Goal: Navigation & Orientation: Find specific page/section

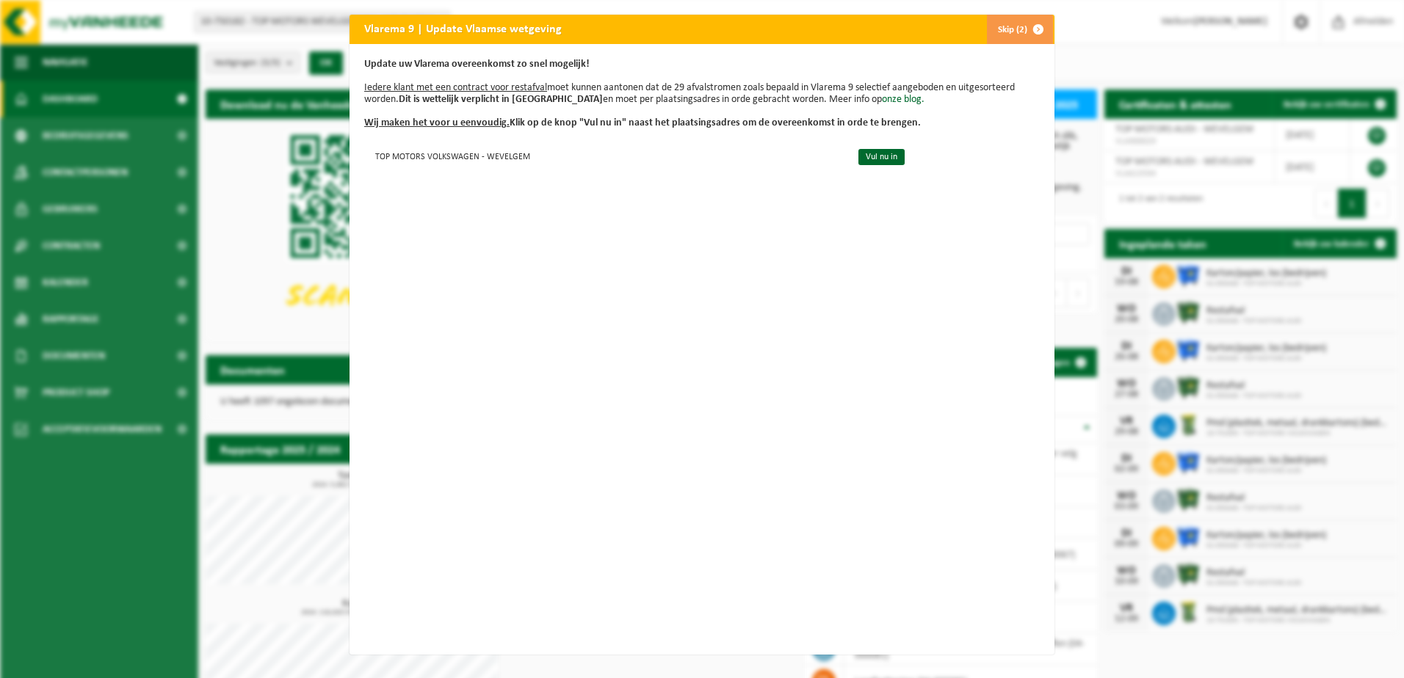
click at [1035, 27] on span "button" at bounding box center [1038, 29] width 29 height 29
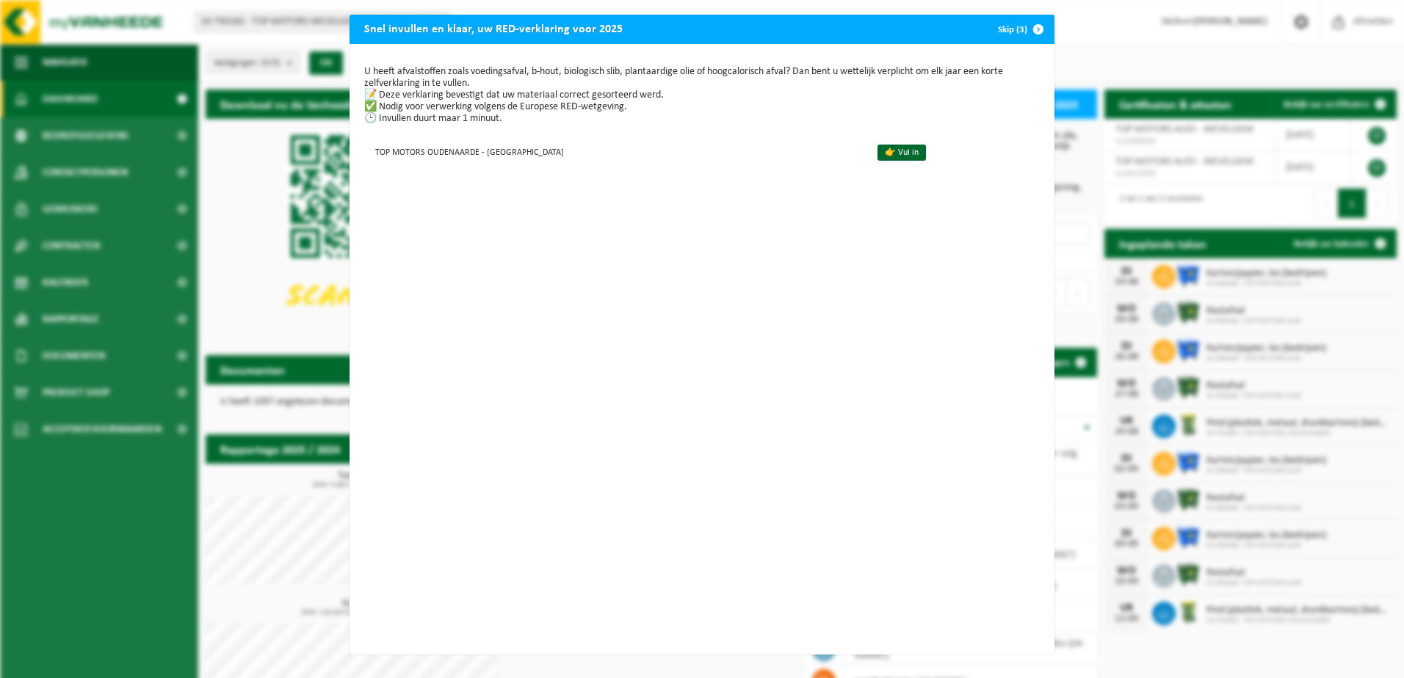
click at [1030, 29] on span "button" at bounding box center [1038, 29] width 29 height 29
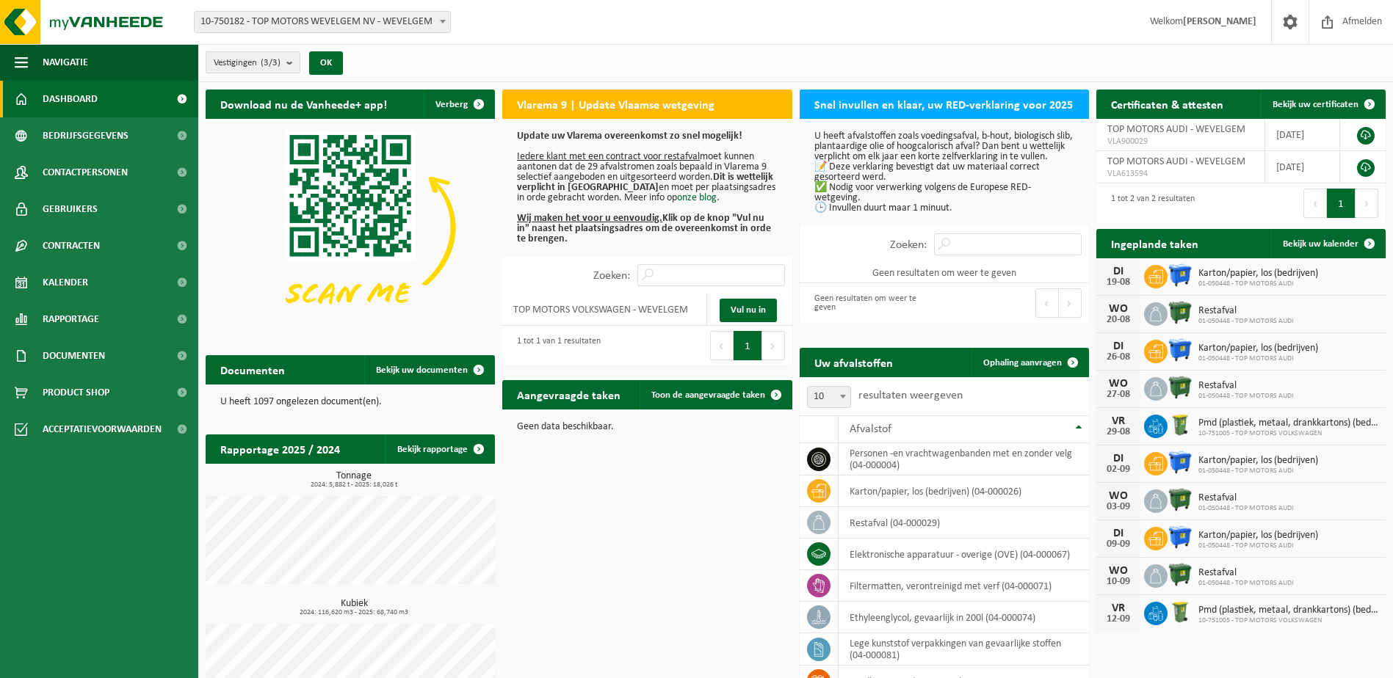
click at [283, 68] on button "Vestigingen (3/3)" at bounding box center [253, 62] width 95 height 22
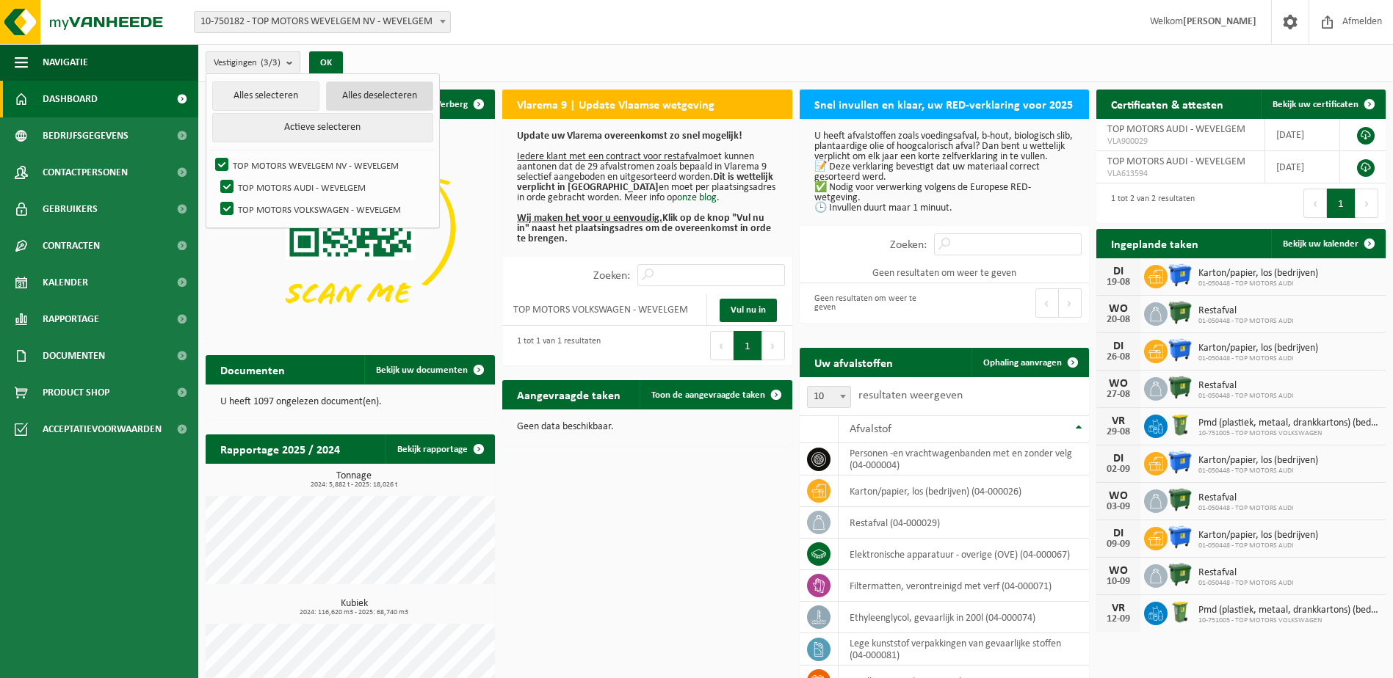
click at [344, 101] on button "Alles deselecteren" at bounding box center [379, 96] width 107 height 29
checkbox input "false"
click at [344, 101] on button "Alles deselecteren" at bounding box center [379, 96] width 107 height 29
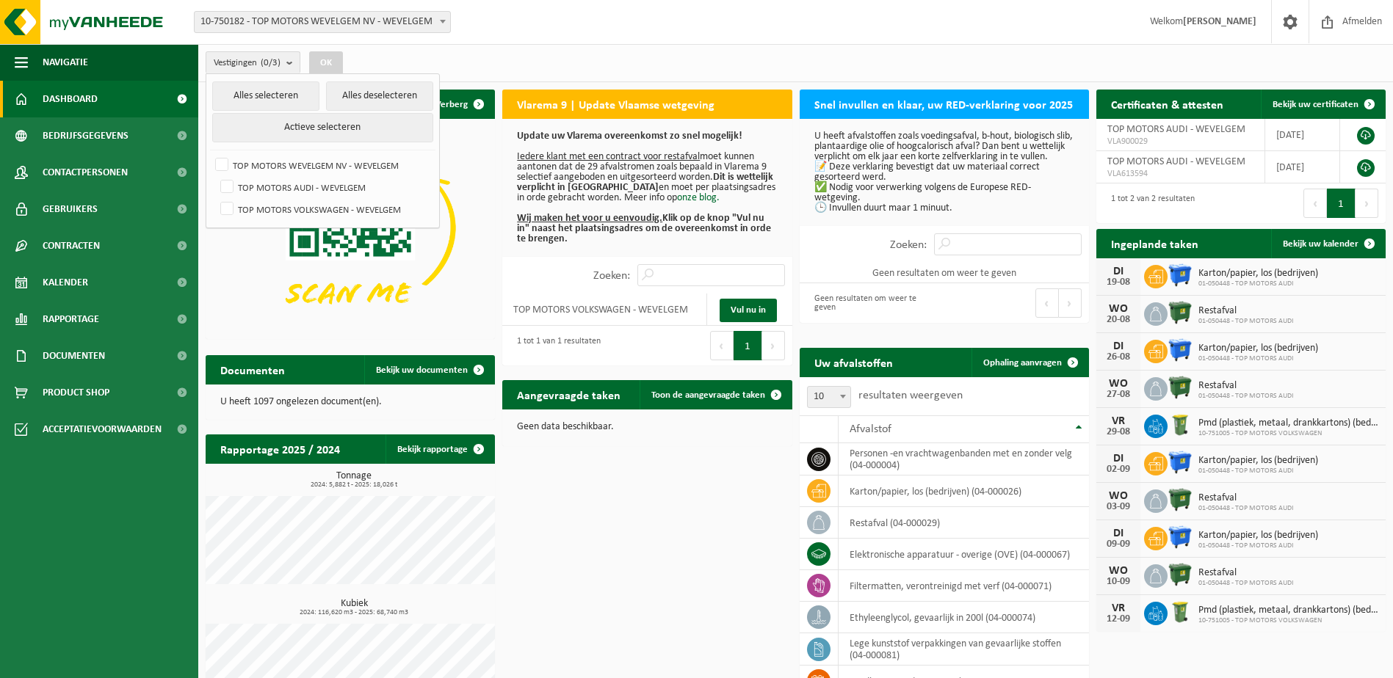
click at [430, 21] on span "10-750182 - TOP MOTORS WEVELGEM NV - WEVELGEM" at bounding box center [323, 22] width 256 height 21
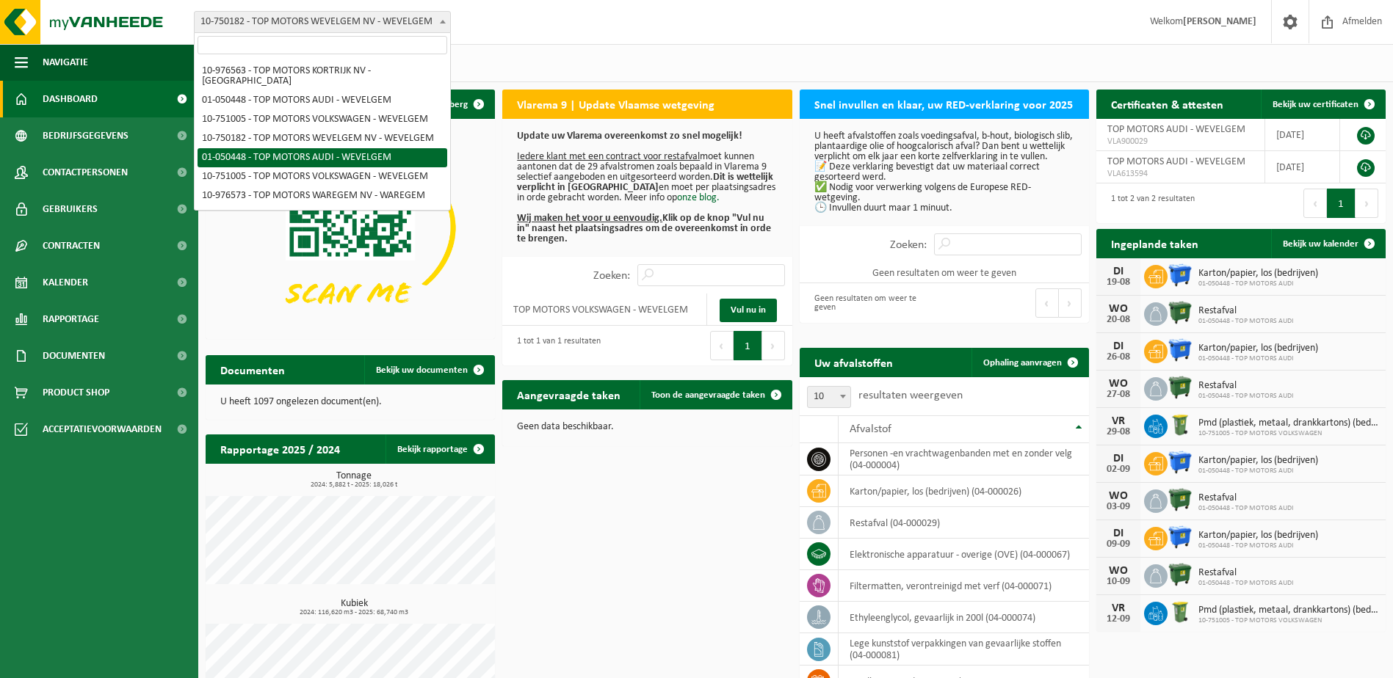
scroll to position [294, 0]
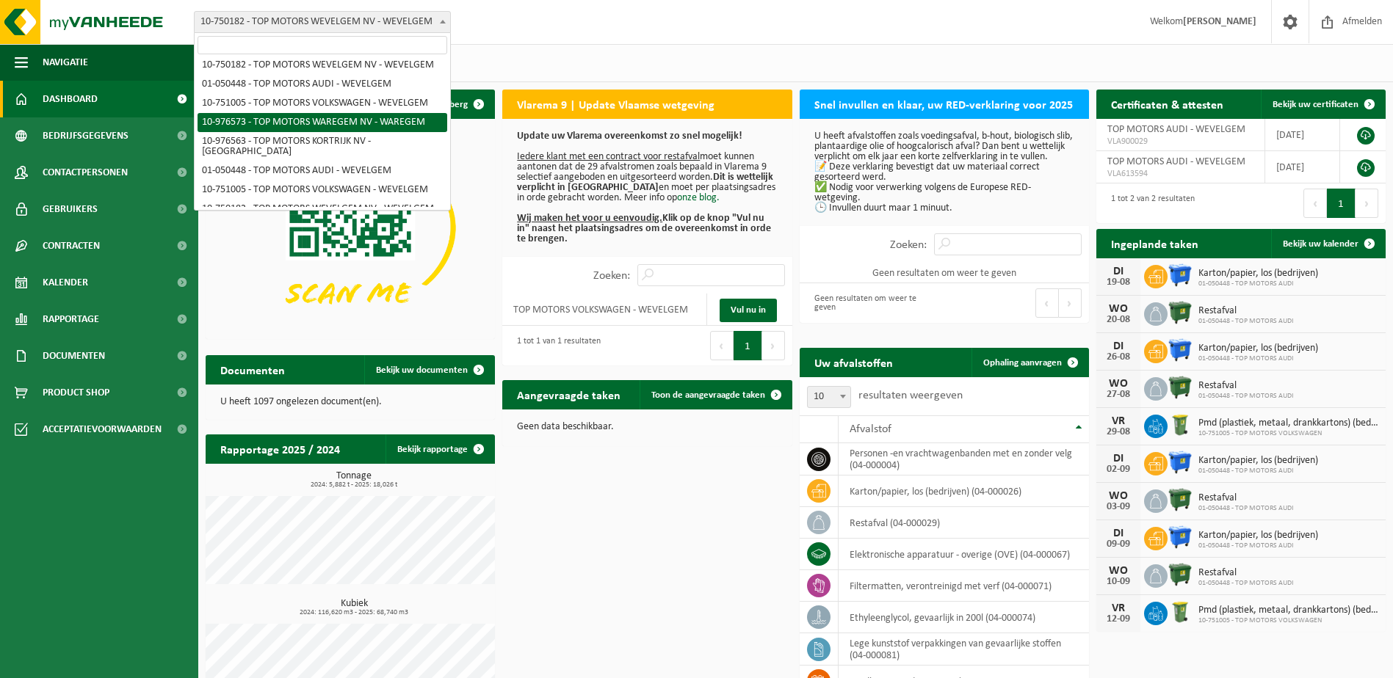
select select "158918"
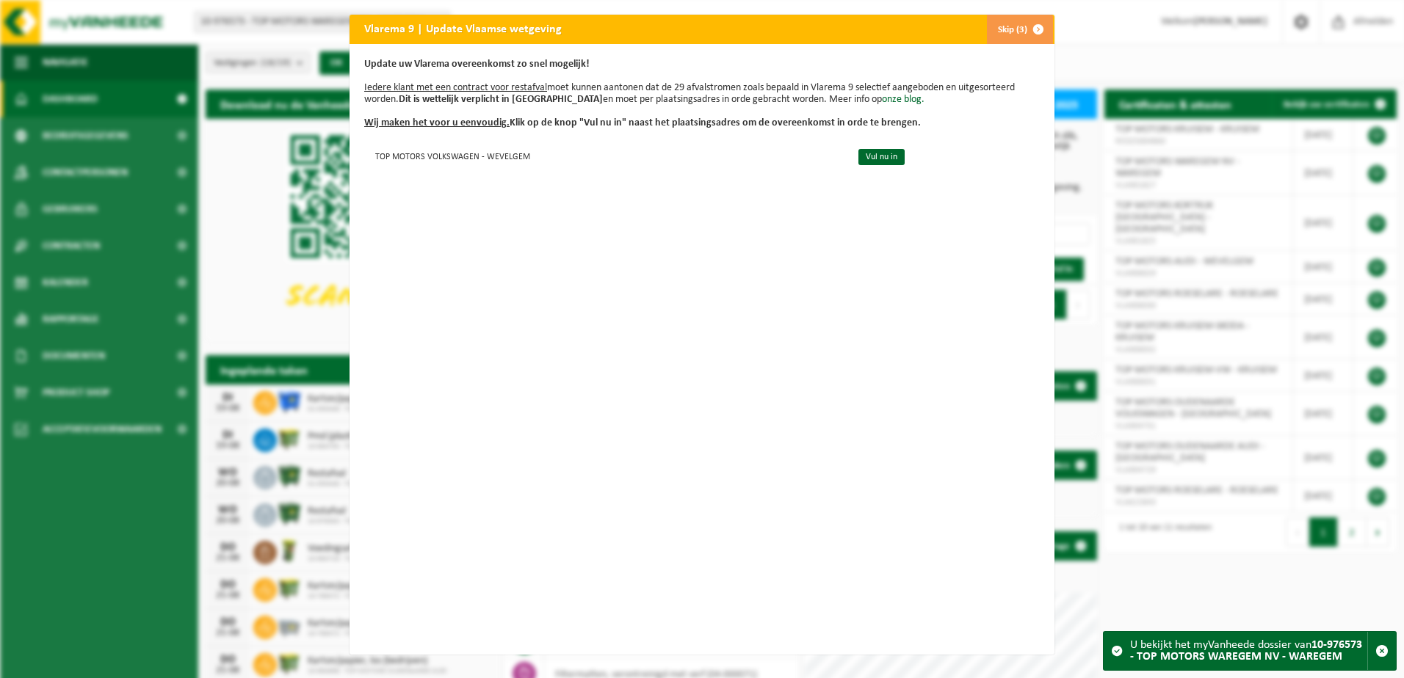
click at [1032, 28] on span "button" at bounding box center [1038, 29] width 29 height 29
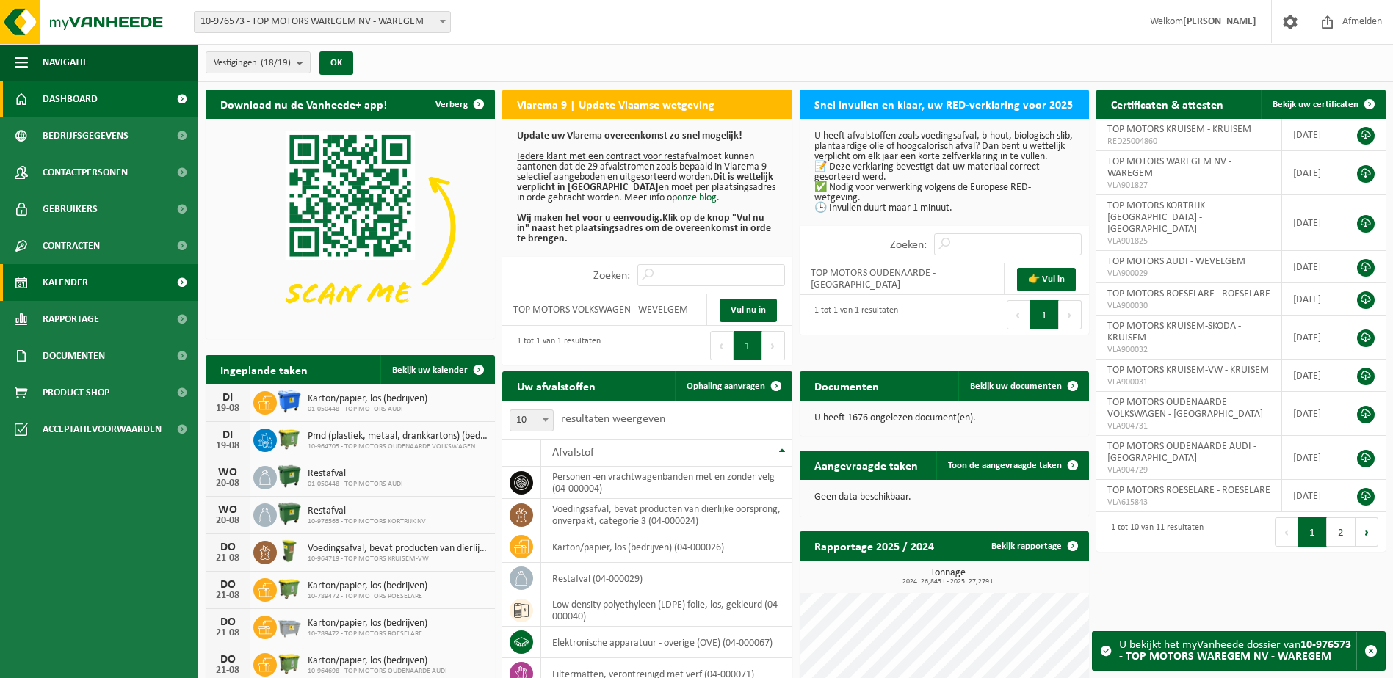
click at [118, 281] on link "Kalender" at bounding box center [99, 282] width 198 height 37
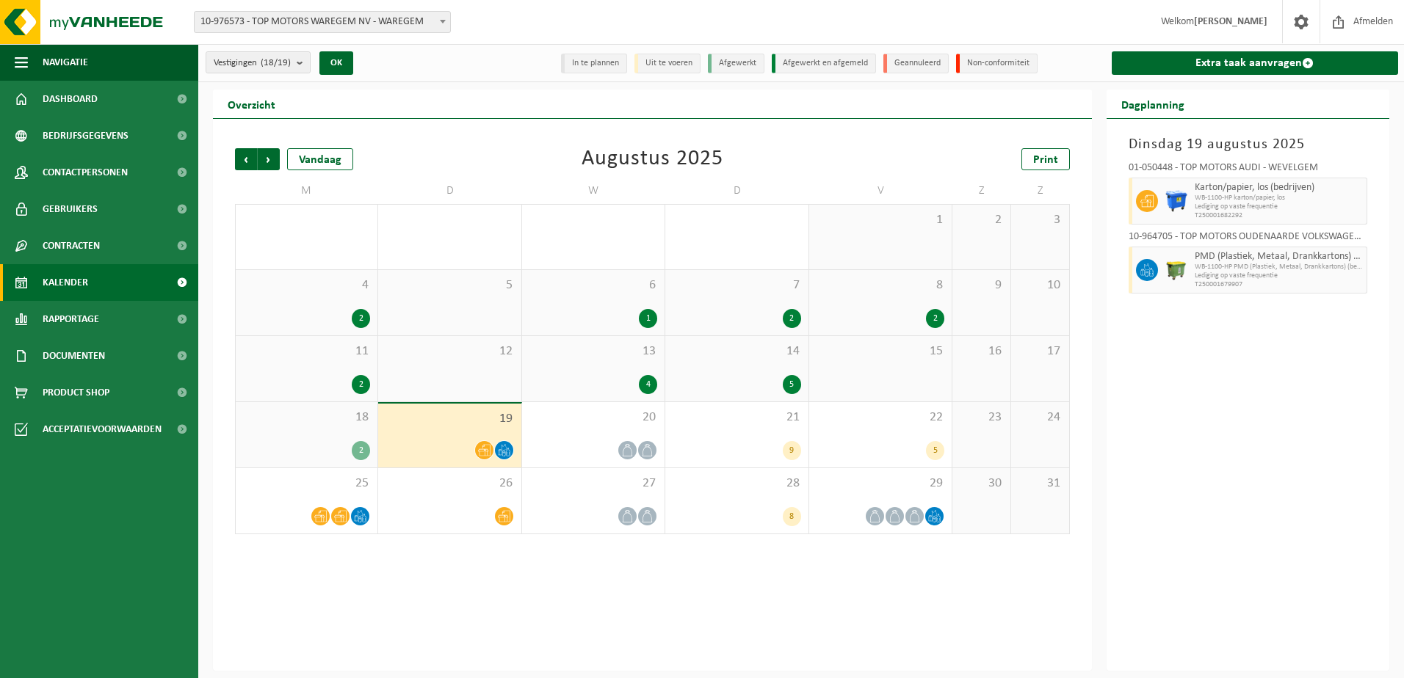
click at [294, 75] on div "Vestigingen (18/19) Alles selecteren Alles deselecteren Actieve selecteren TOP …" at bounding box center [349, 63] width 302 height 32
click at [300, 65] on b "submit" at bounding box center [303, 62] width 13 height 21
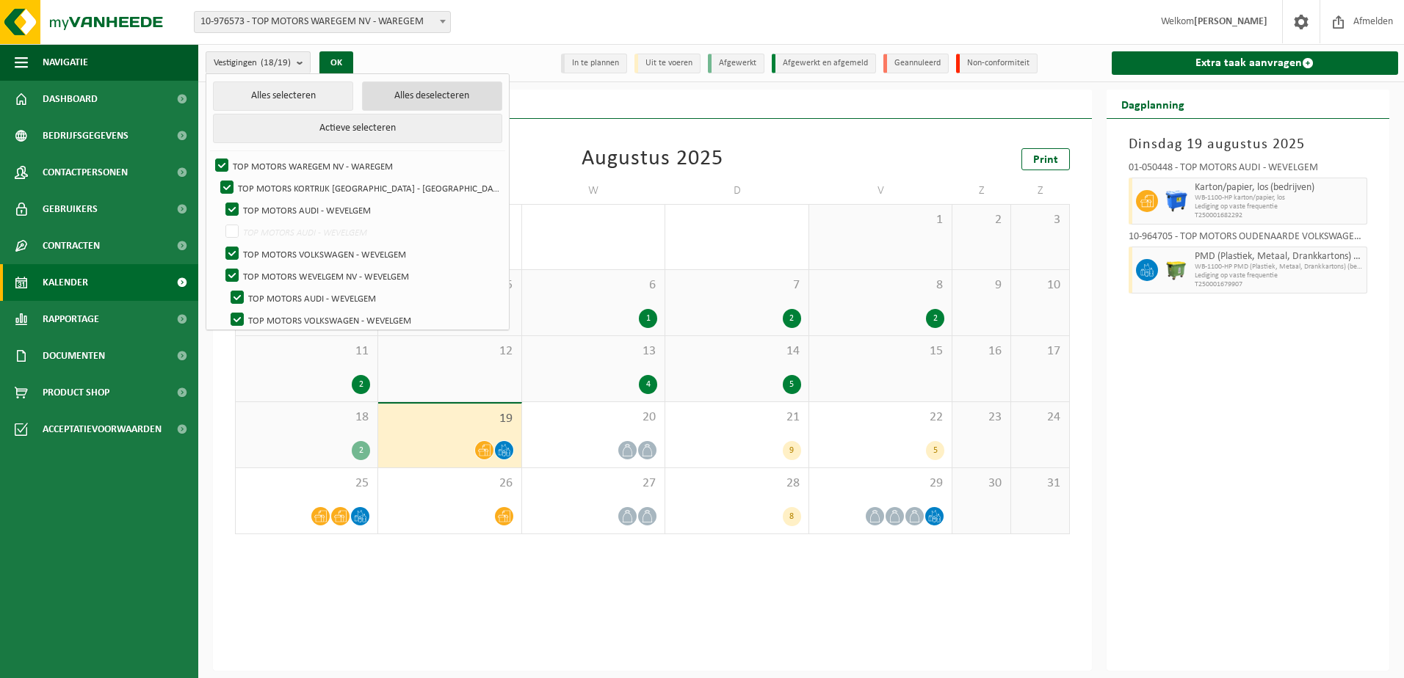
click at [466, 90] on button "Alles deselecteren" at bounding box center [432, 96] width 140 height 29
checkbox input "false"
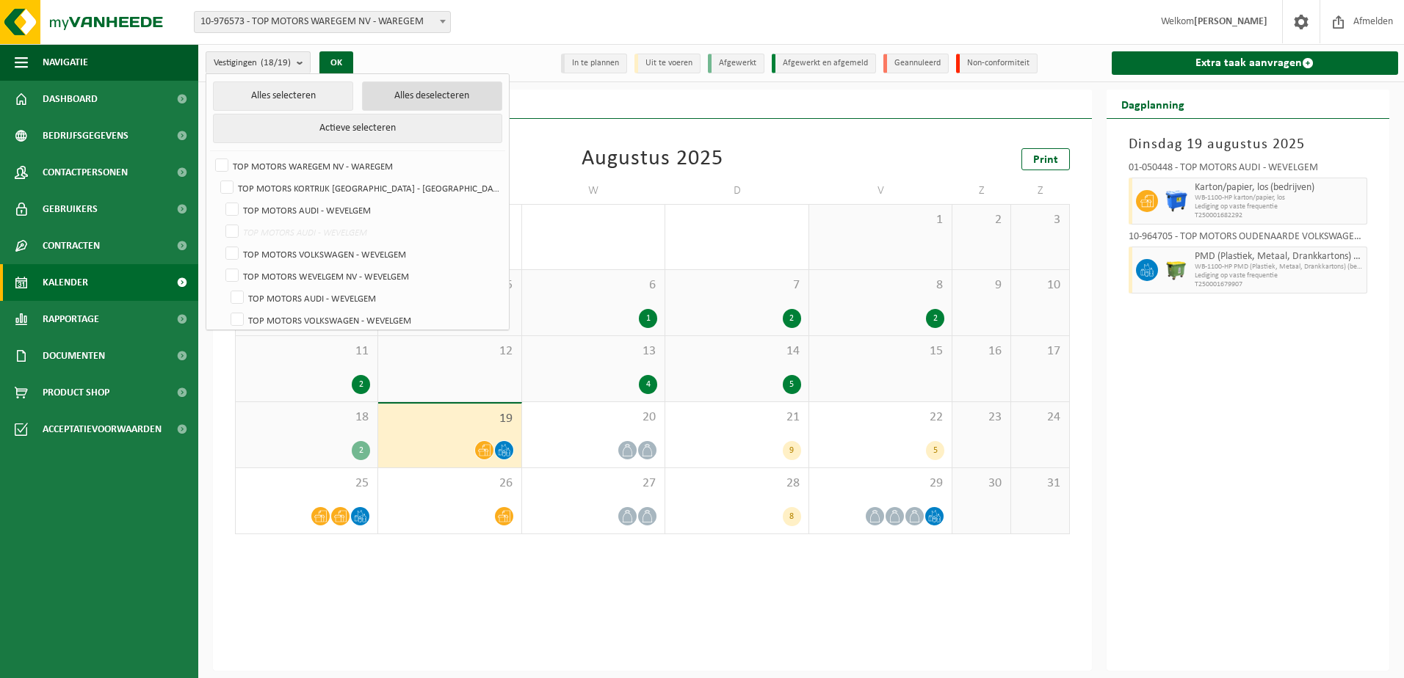
checkbox input "false"
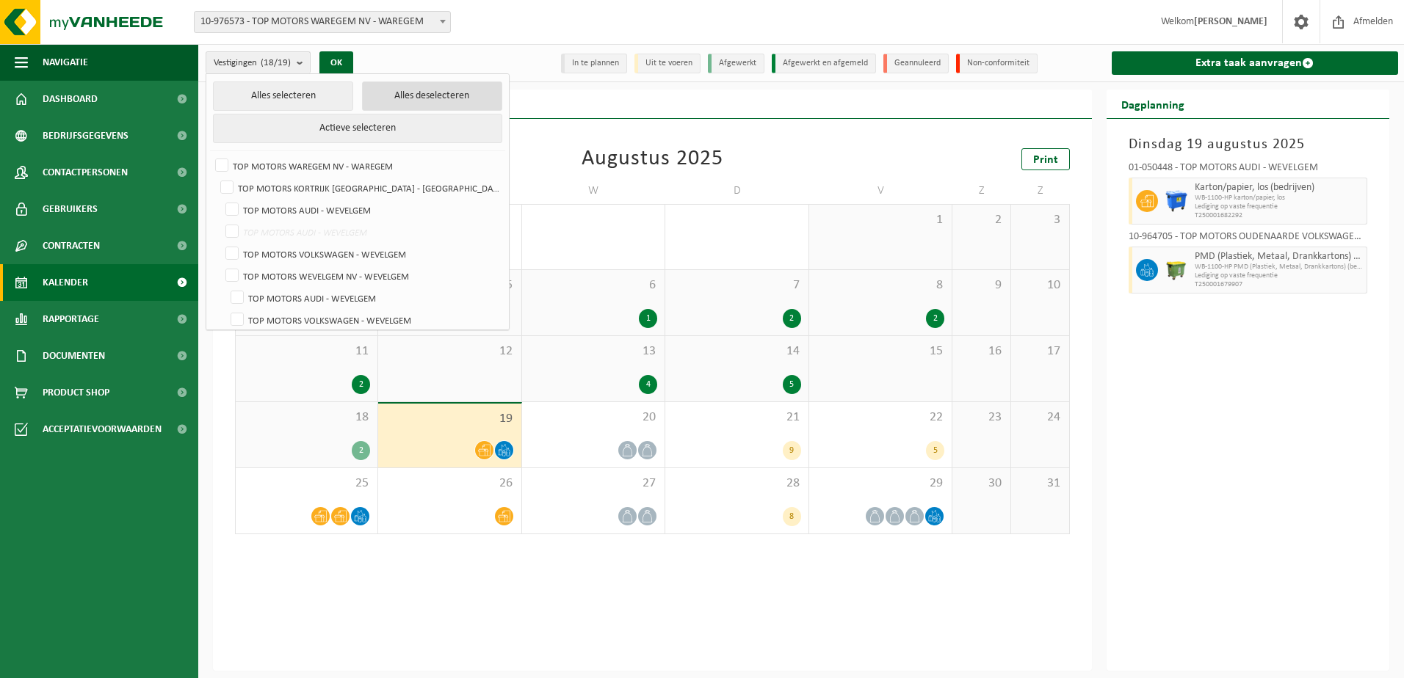
checkbox input "false"
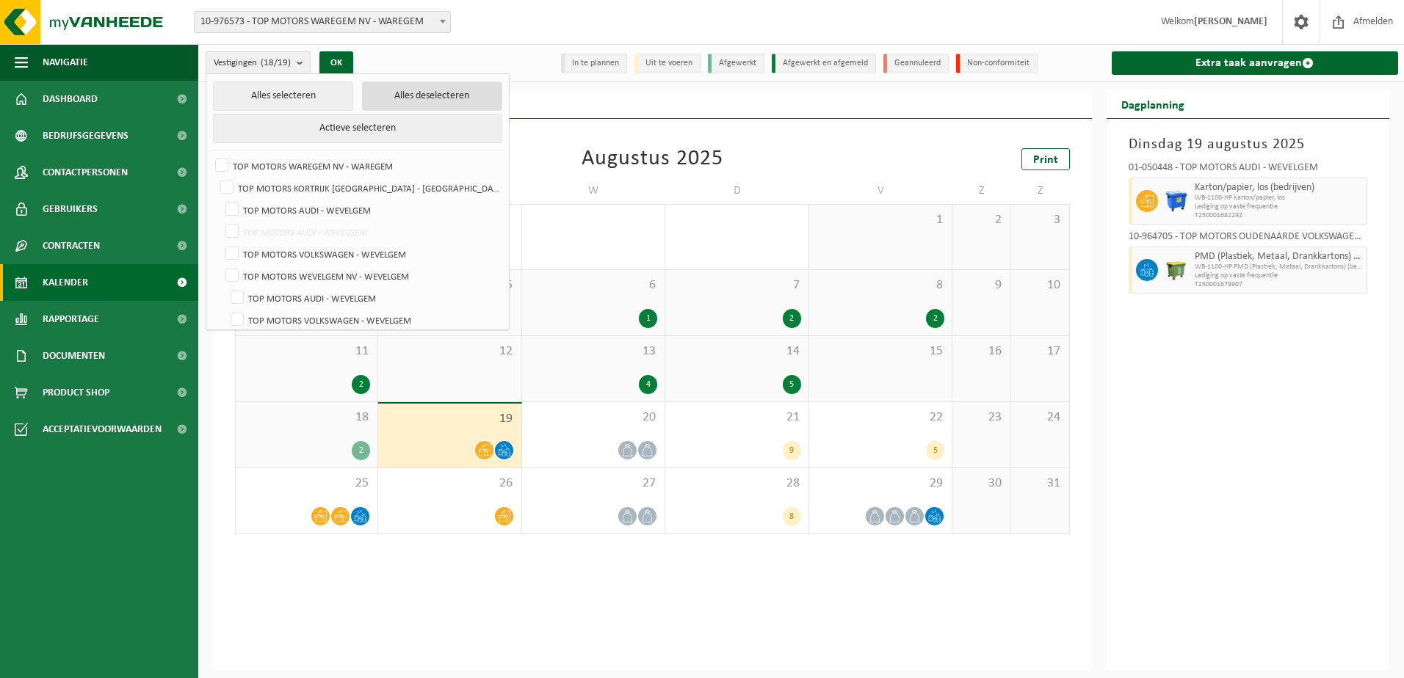
checkbox input "false"
click at [417, 170] on label "TOP MOTORS WAREGEM NV - WAREGEM" at bounding box center [356, 166] width 289 height 22
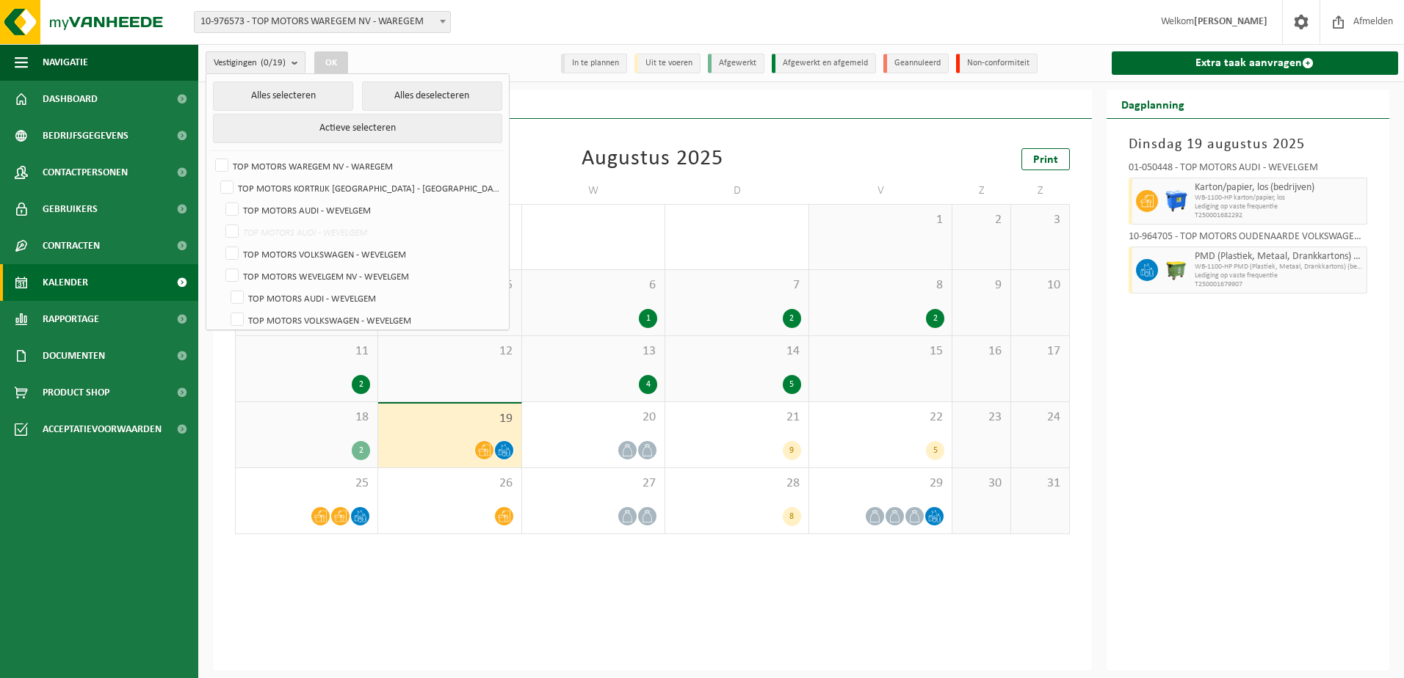
click at [210, 155] on input "TOP MOTORS WAREGEM NV - WAREGEM" at bounding box center [209, 154] width 1 height 1
checkbox input "true"
click at [341, 59] on button "OK" at bounding box center [331, 62] width 34 height 23
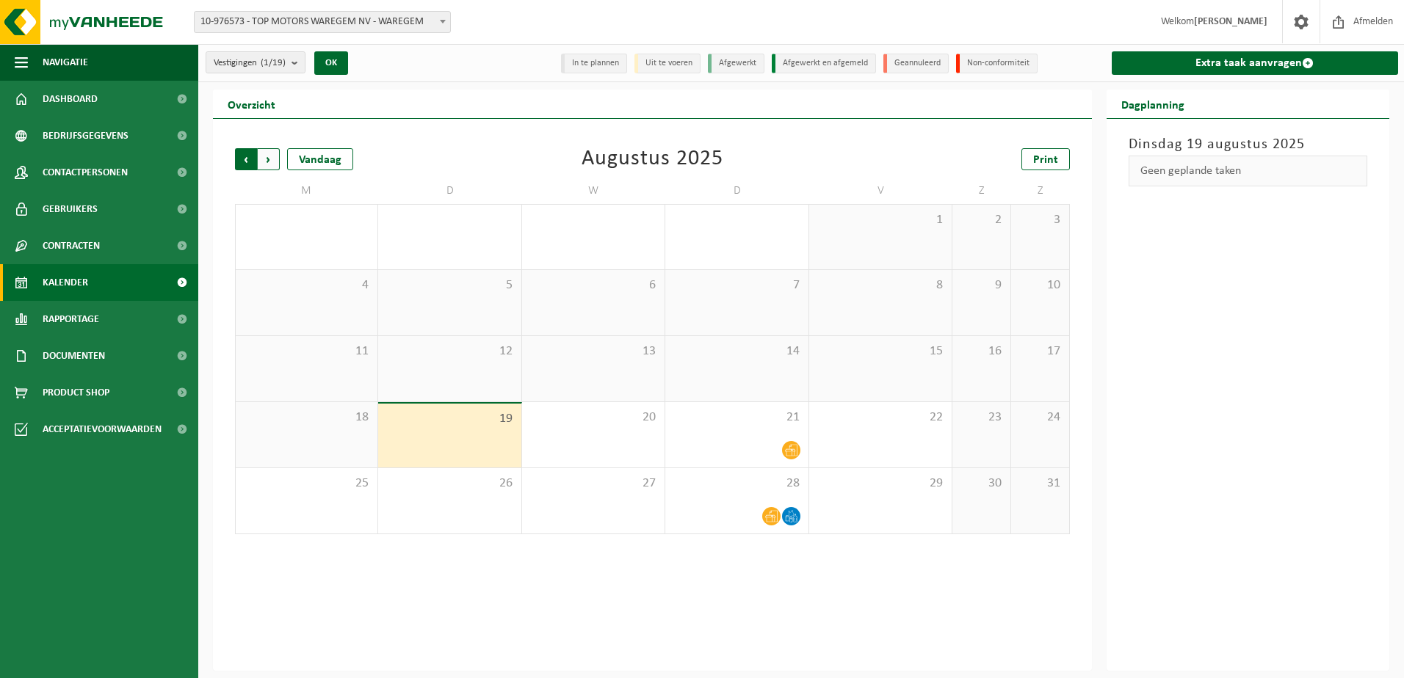
click at [272, 165] on span "Volgende" at bounding box center [269, 159] width 22 height 22
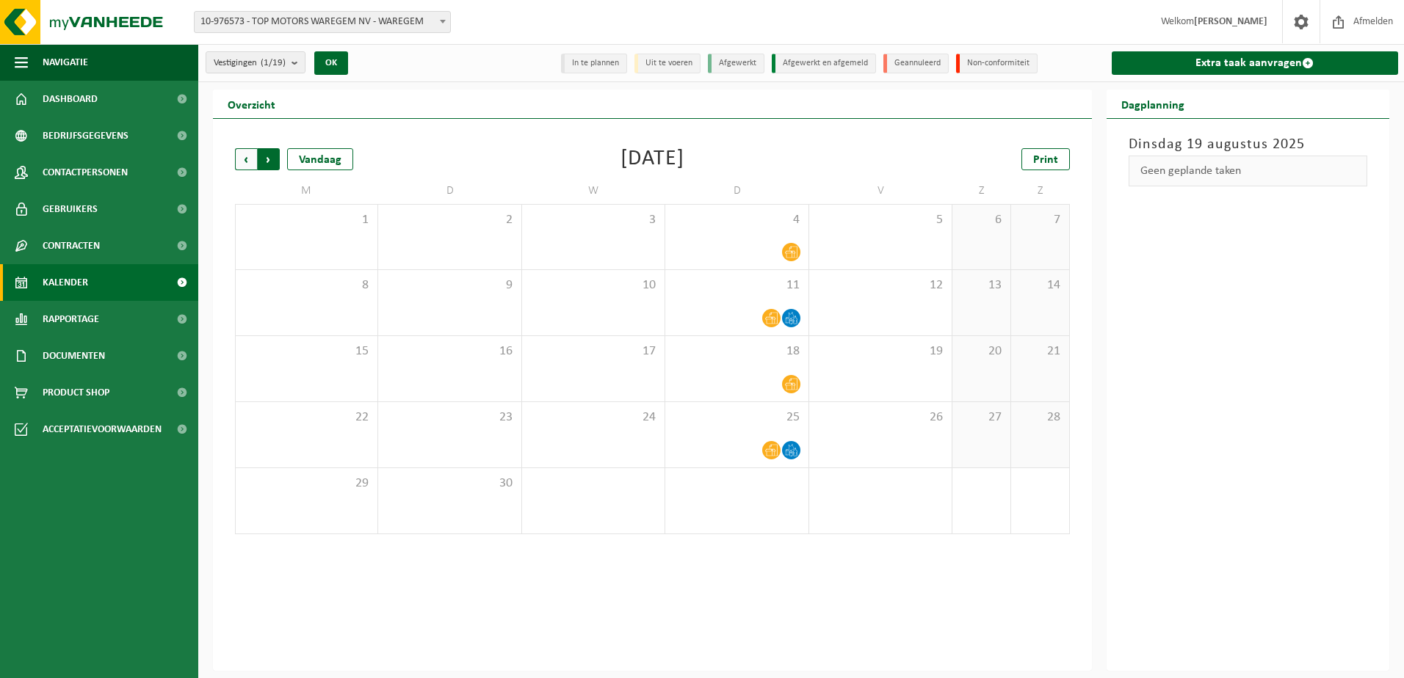
click at [242, 163] on span "Vorige" at bounding box center [246, 159] width 22 height 22
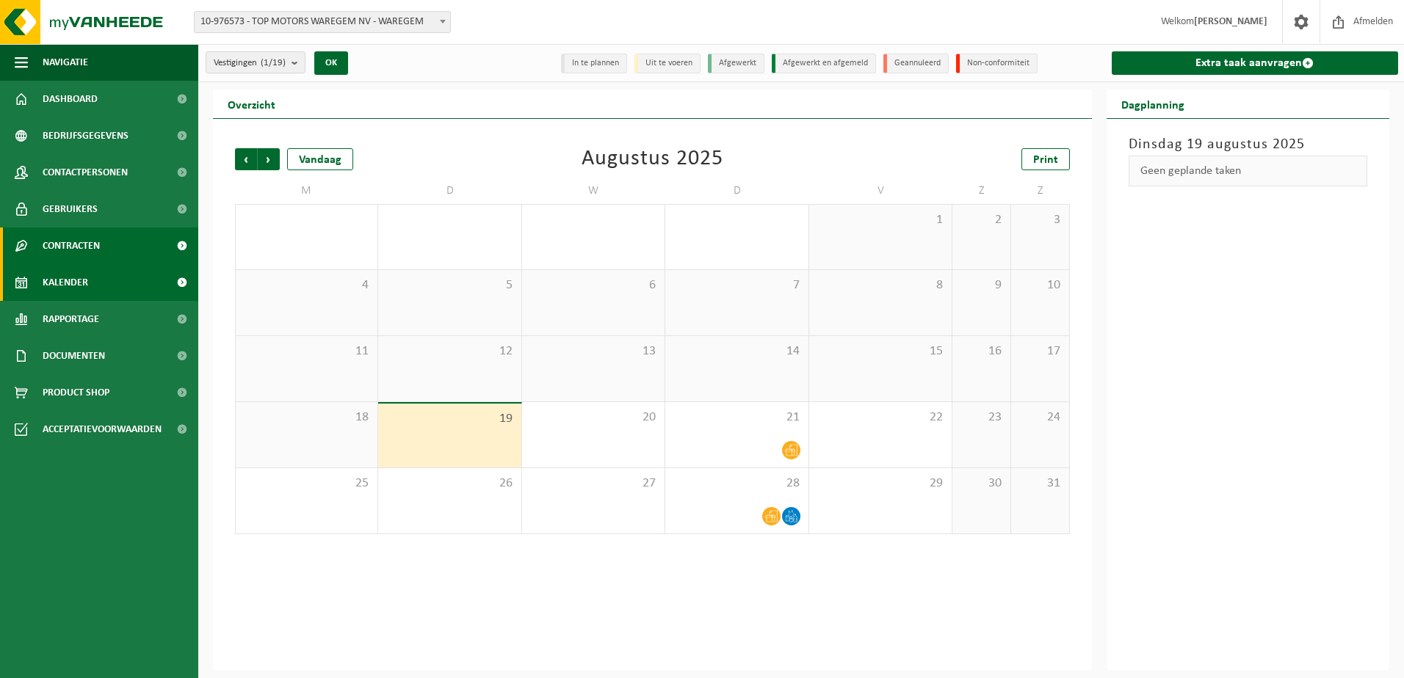
click at [107, 236] on link "Contracten" at bounding box center [99, 246] width 198 height 37
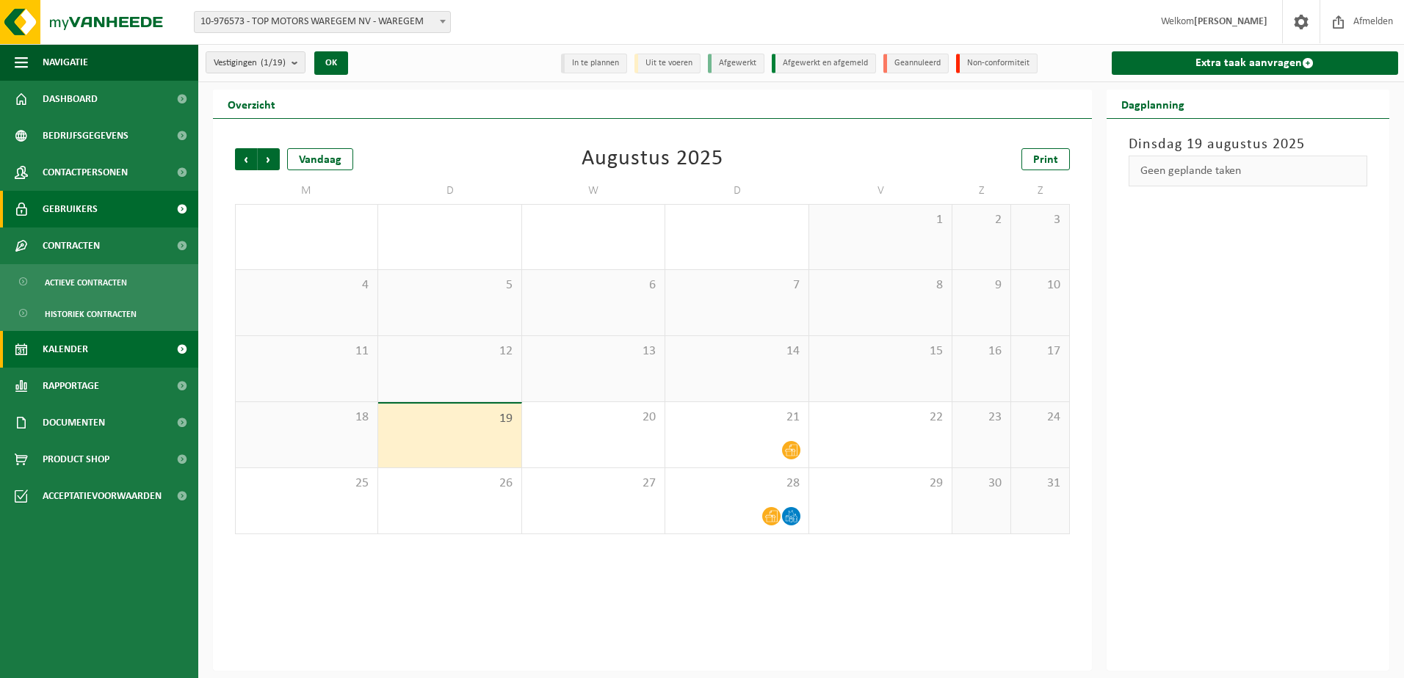
click at [115, 216] on link "Gebruikers" at bounding box center [99, 209] width 198 height 37
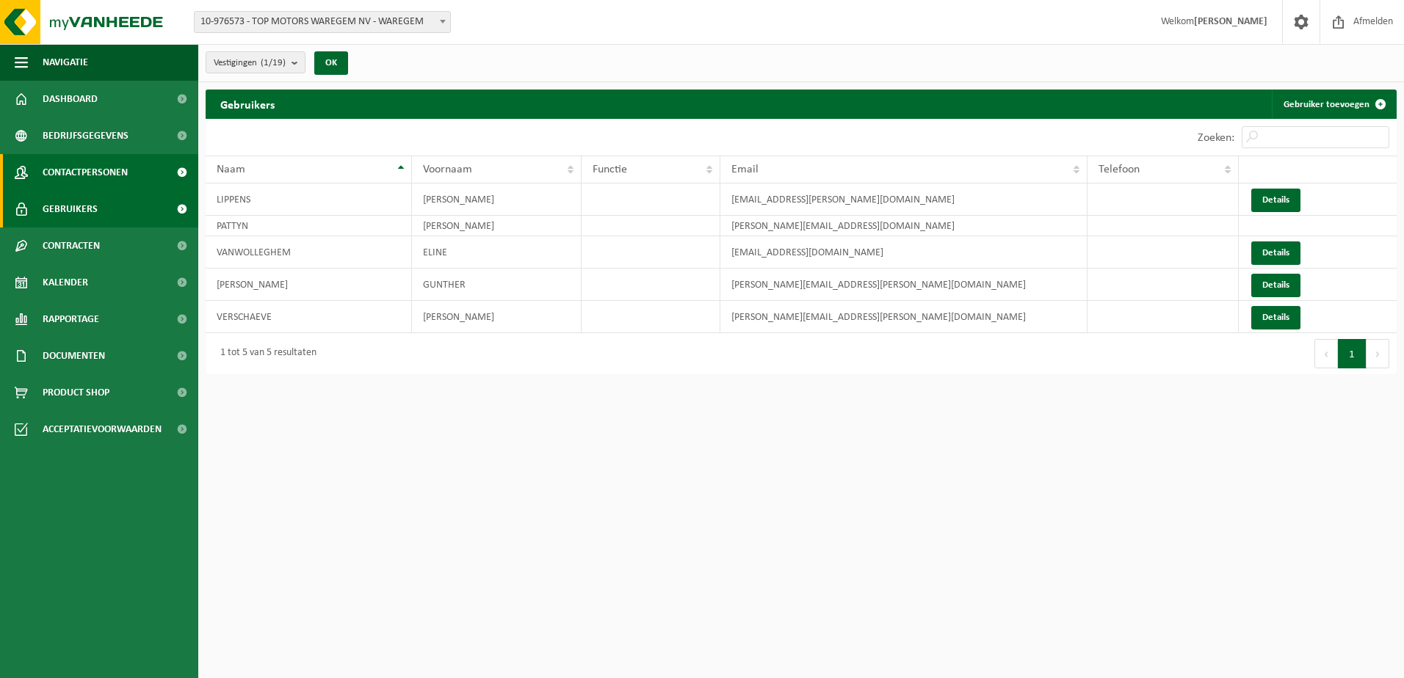
click at [117, 163] on span "Contactpersonen" at bounding box center [85, 172] width 85 height 37
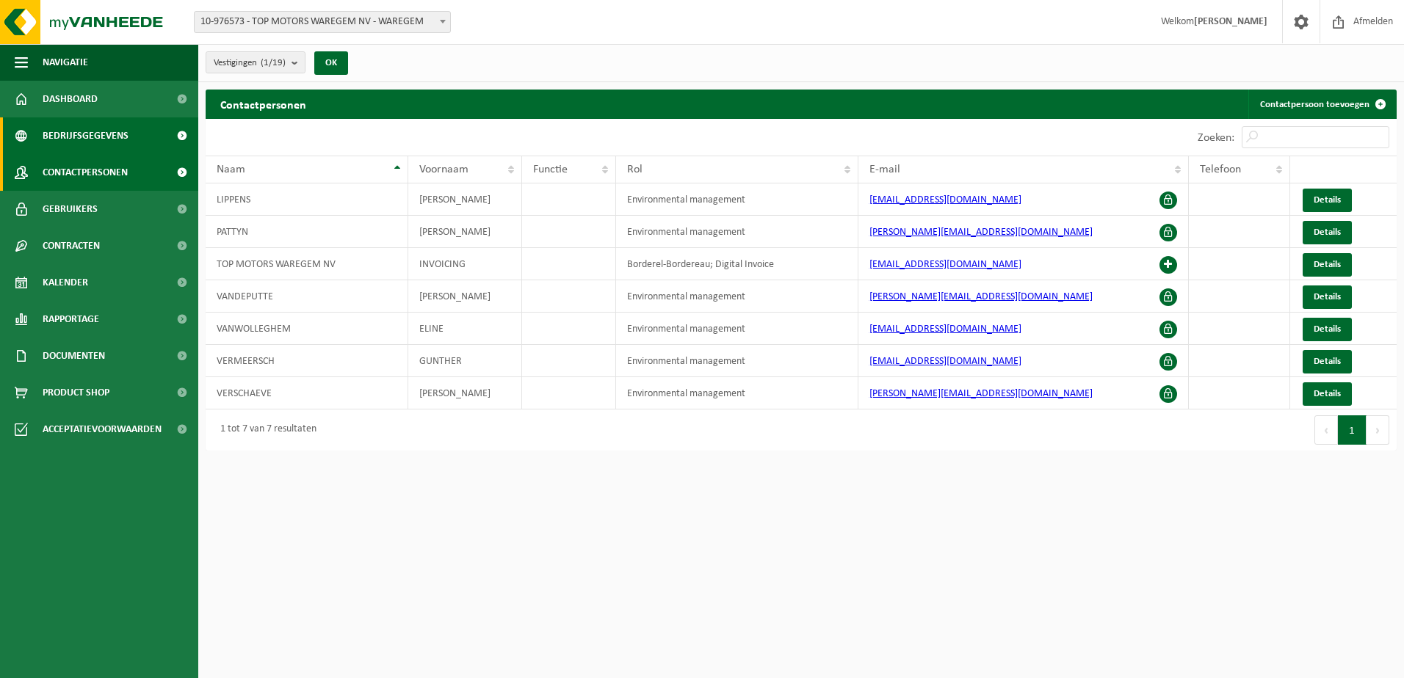
click at [128, 139] on link "Bedrijfsgegevens" at bounding box center [99, 135] width 198 height 37
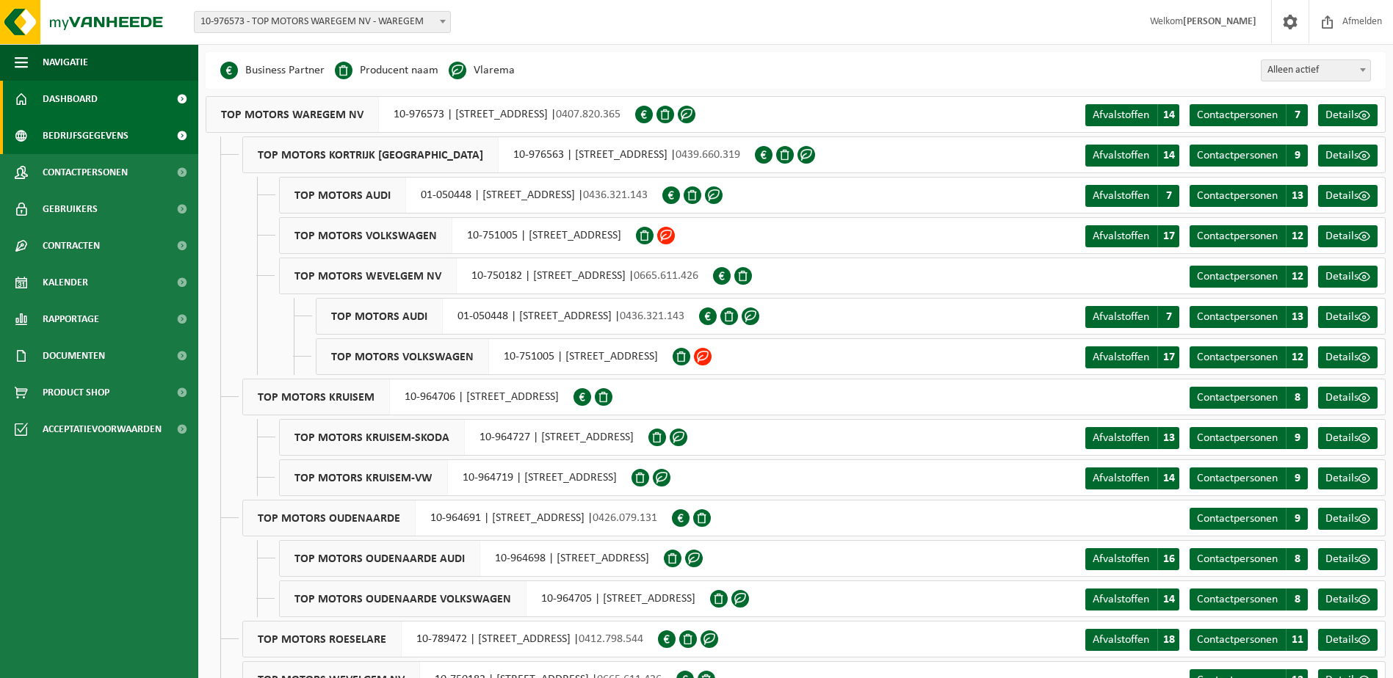
click at [123, 111] on link "Dashboard" at bounding box center [99, 99] width 198 height 37
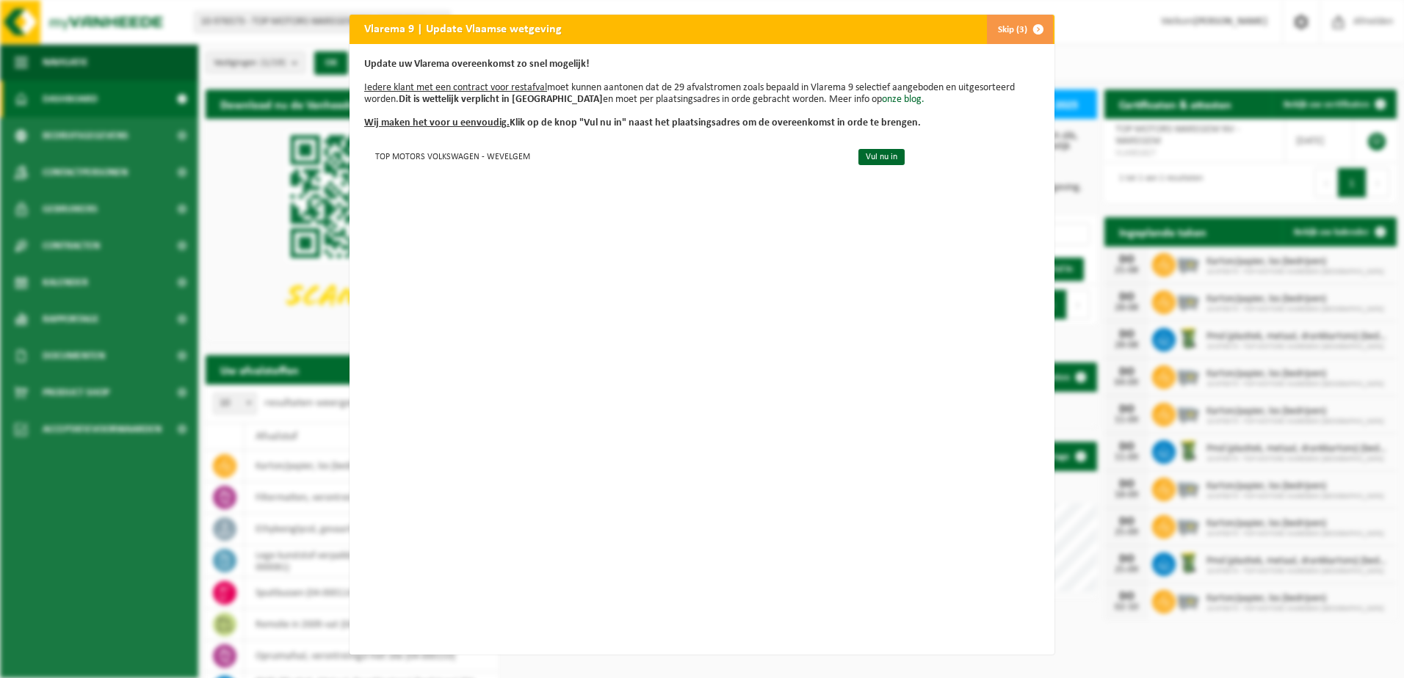
click at [1016, 29] on button "Skip (3)" at bounding box center [1019, 29] width 67 height 29
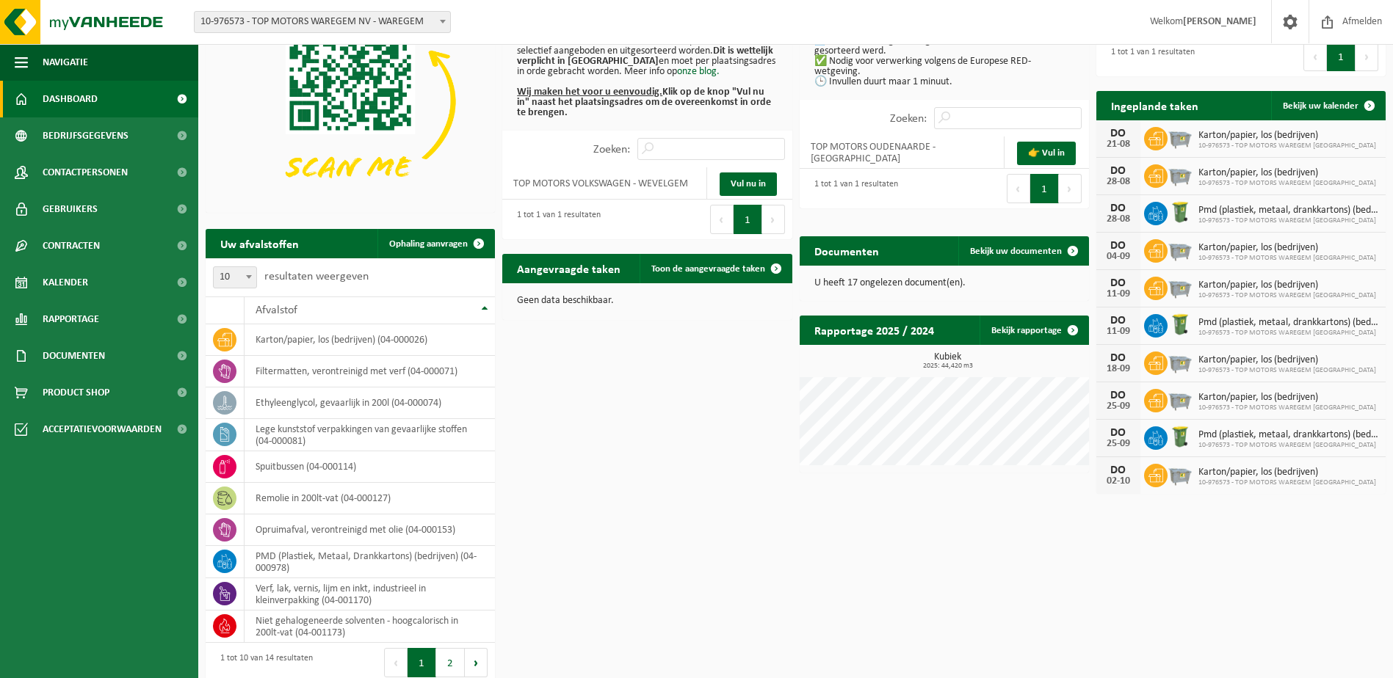
scroll to position [137, 0]
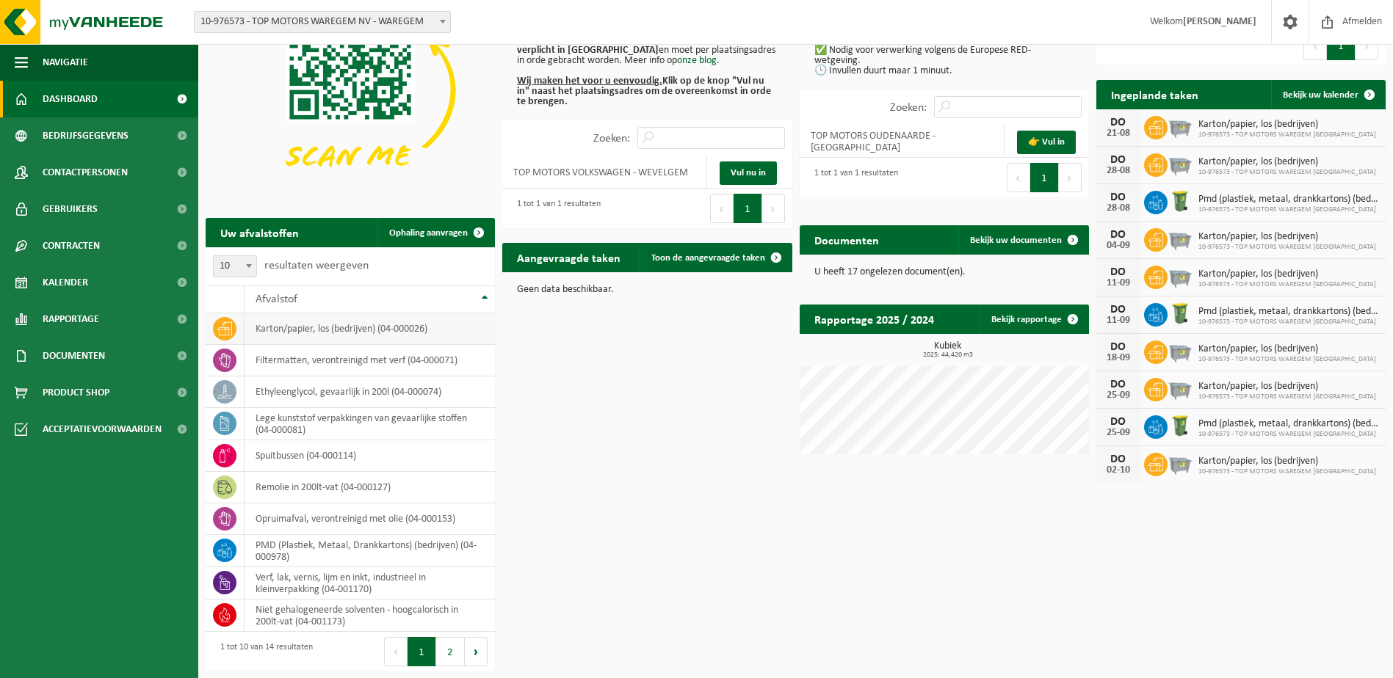
click at [281, 331] on td "karton/papier, los (bedrijven) (04-000026)" at bounding box center [370, 330] width 250 height 32
click at [355, 336] on td "karton/papier, los (bedrijven) (04-000026)" at bounding box center [370, 330] width 250 height 32
